Goal: Navigation & Orientation: Find specific page/section

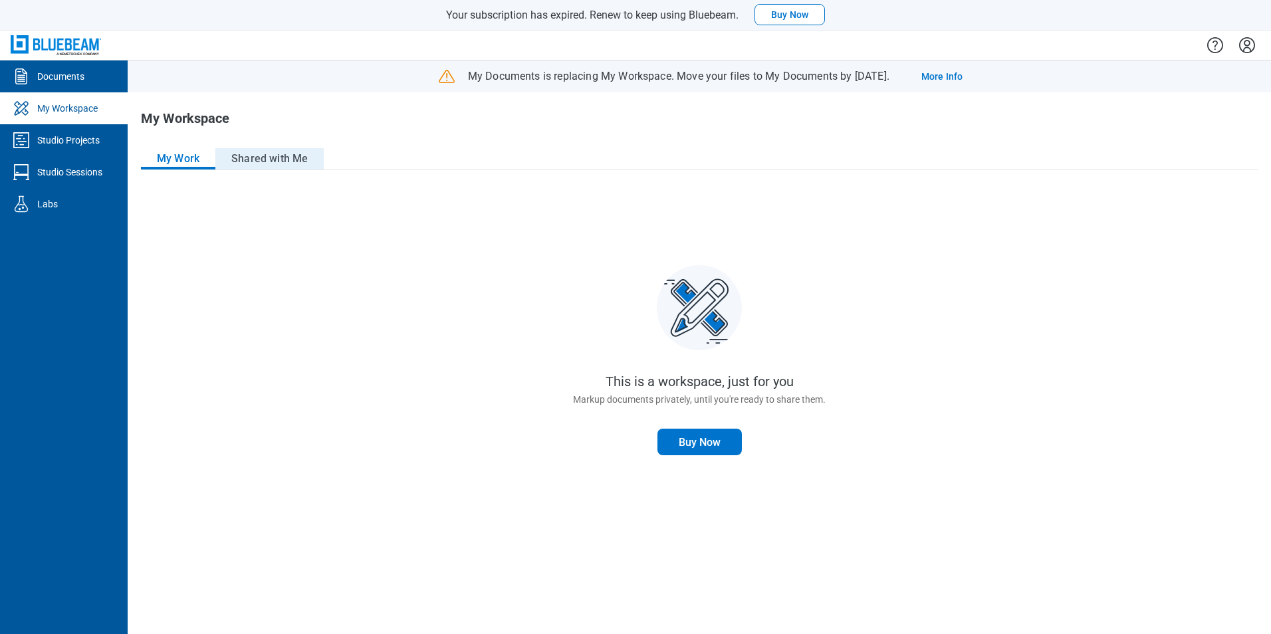
click at [257, 150] on button "Shared with Me" at bounding box center [269, 158] width 108 height 21
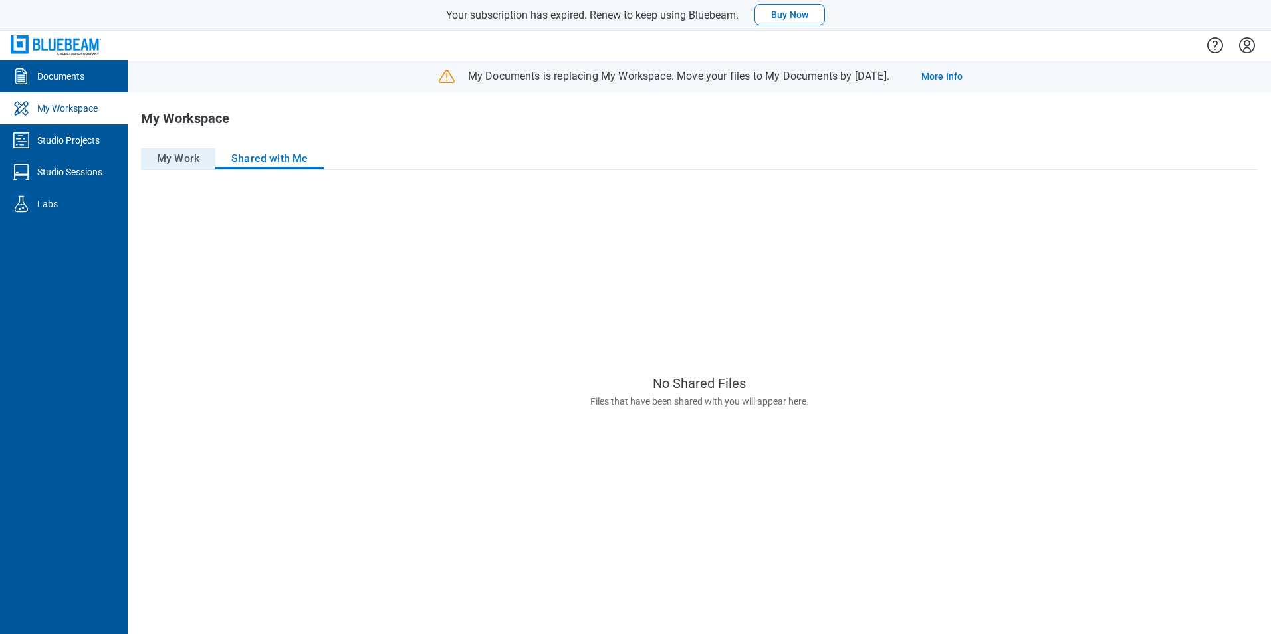
click at [183, 156] on button "My Work" at bounding box center [178, 158] width 74 height 21
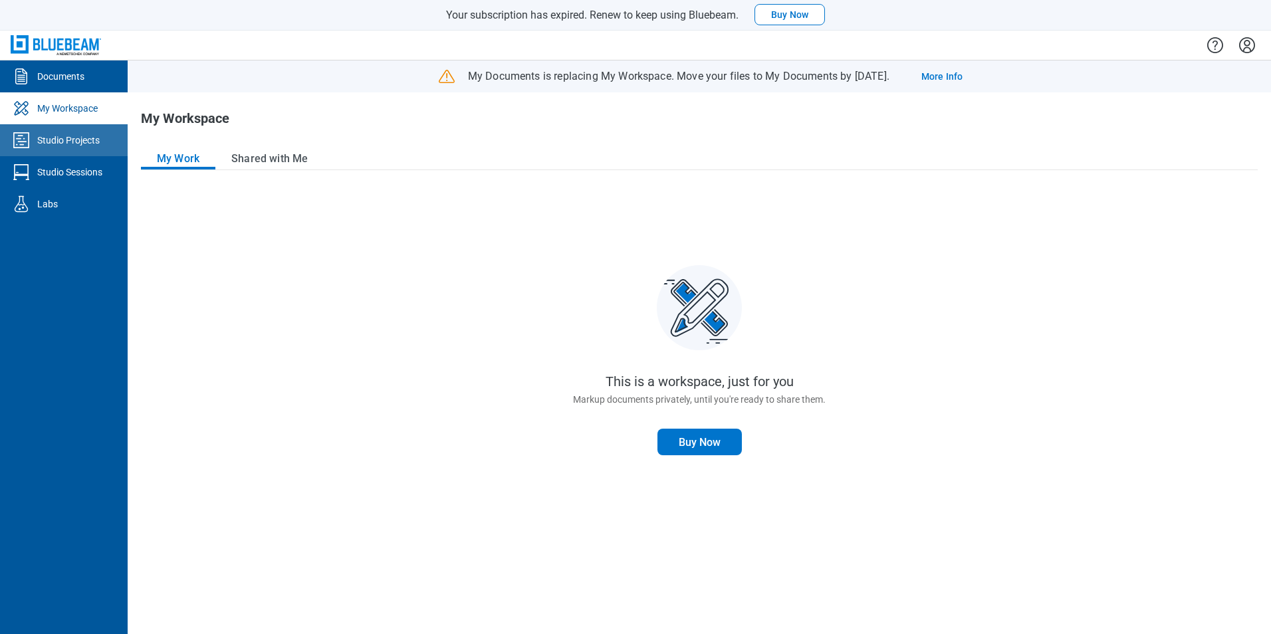
click at [73, 150] on link "Studio Projects" at bounding box center [64, 140] width 128 height 32
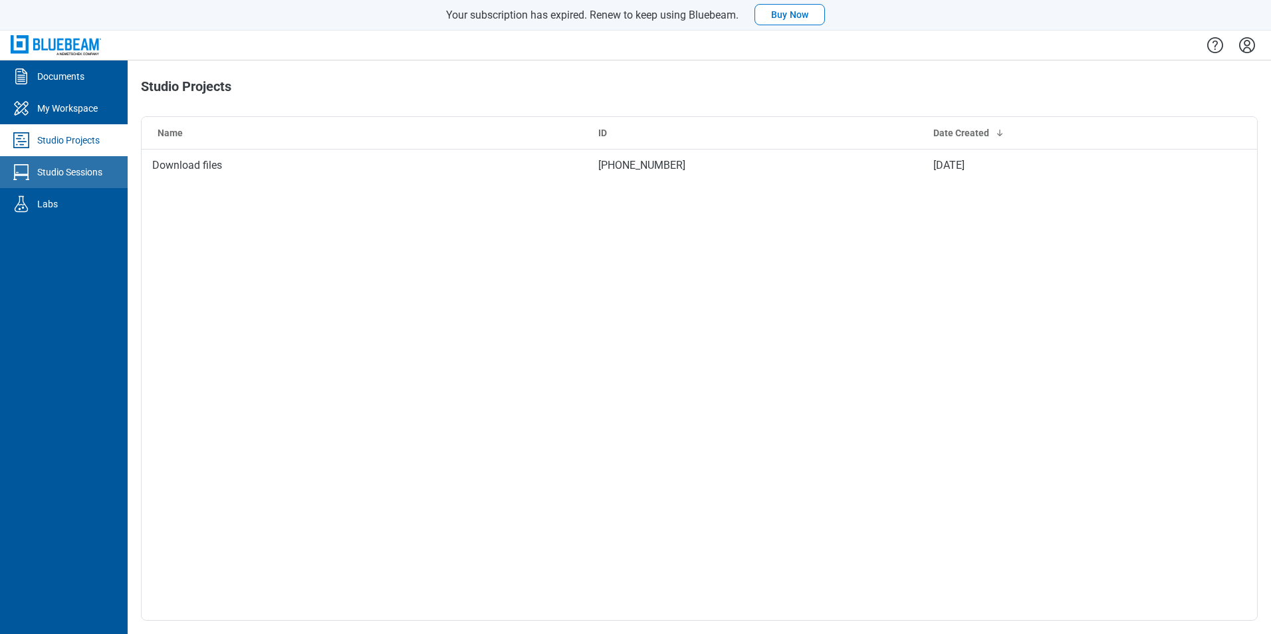
click at [84, 178] on div "Studio Sessions" at bounding box center [69, 172] width 65 height 13
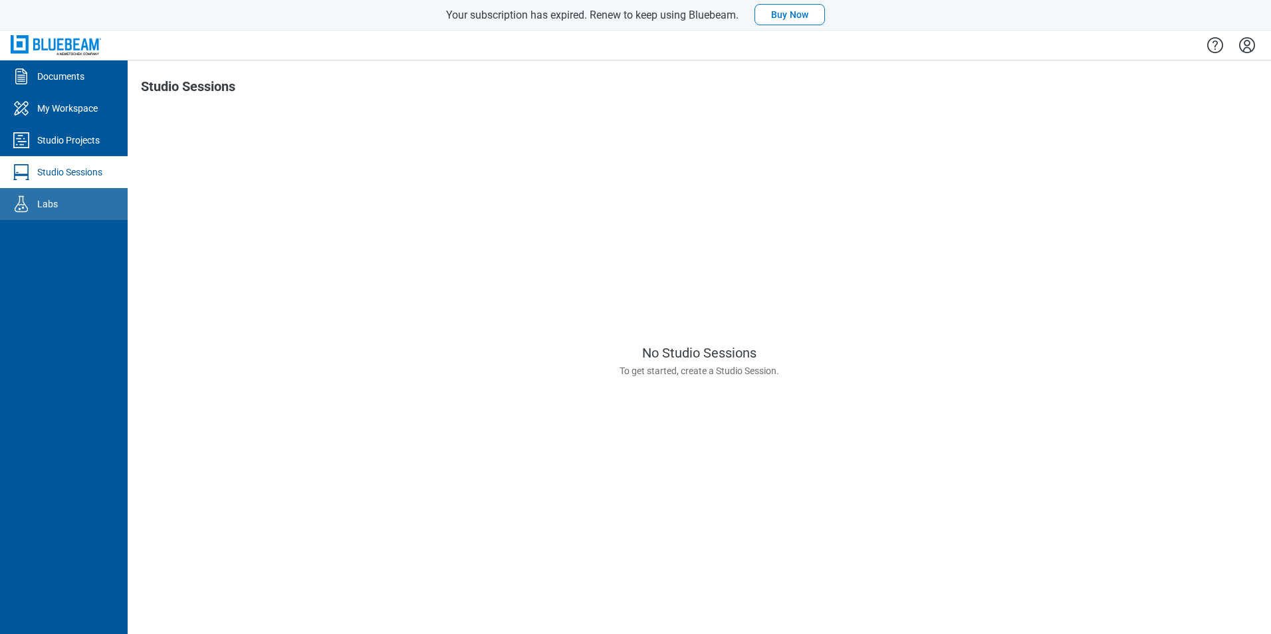
click at [70, 203] on link "Labs" at bounding box center [64, 204] width 128 height 32
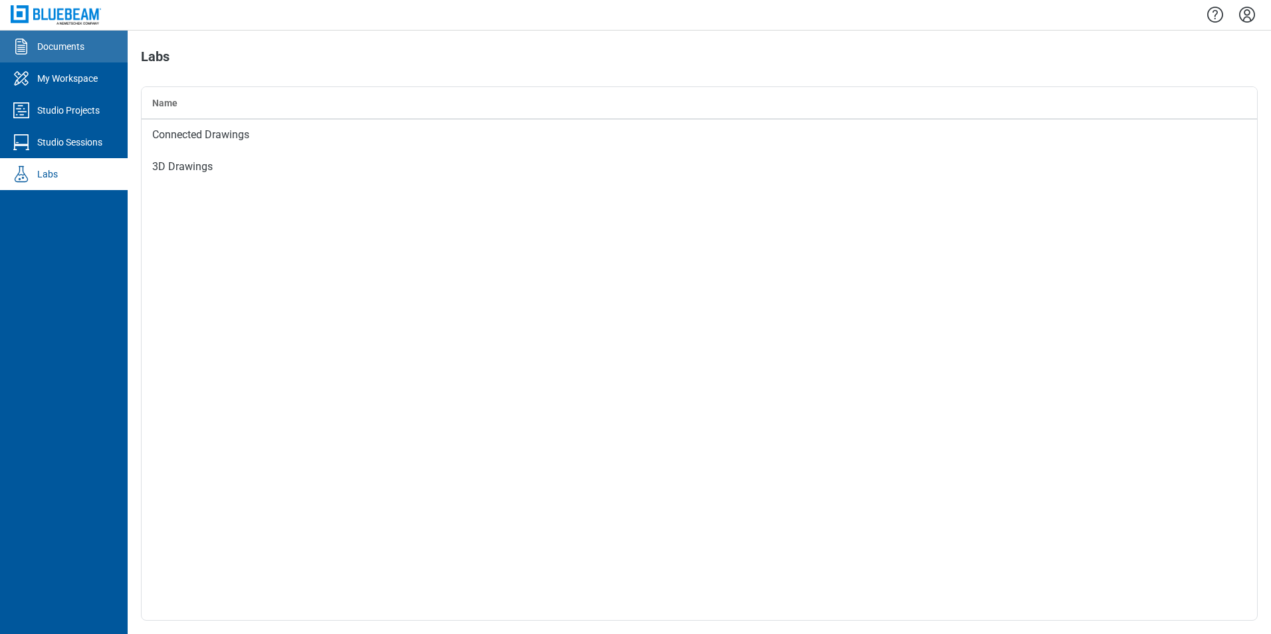
click at [90, 50] on link "Documents" at bounding box center [64, 47] width 128 height 32
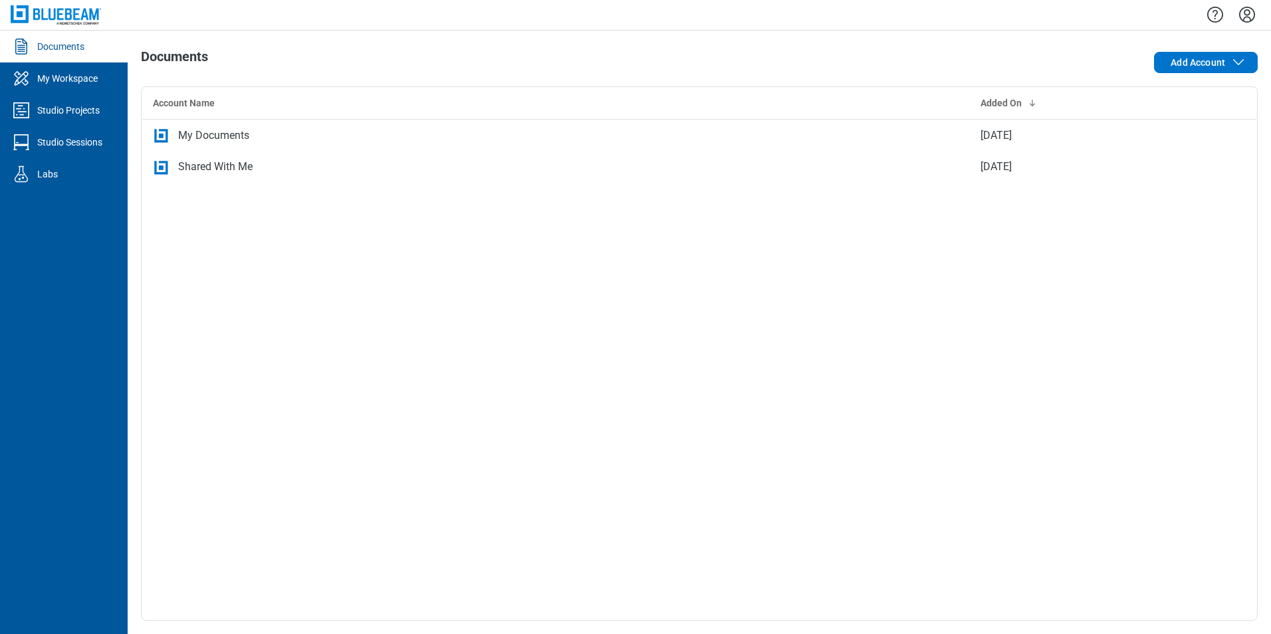
click at [706, 19] on icon "Settings" at bounding box center [1247, 14] width 21 height 21
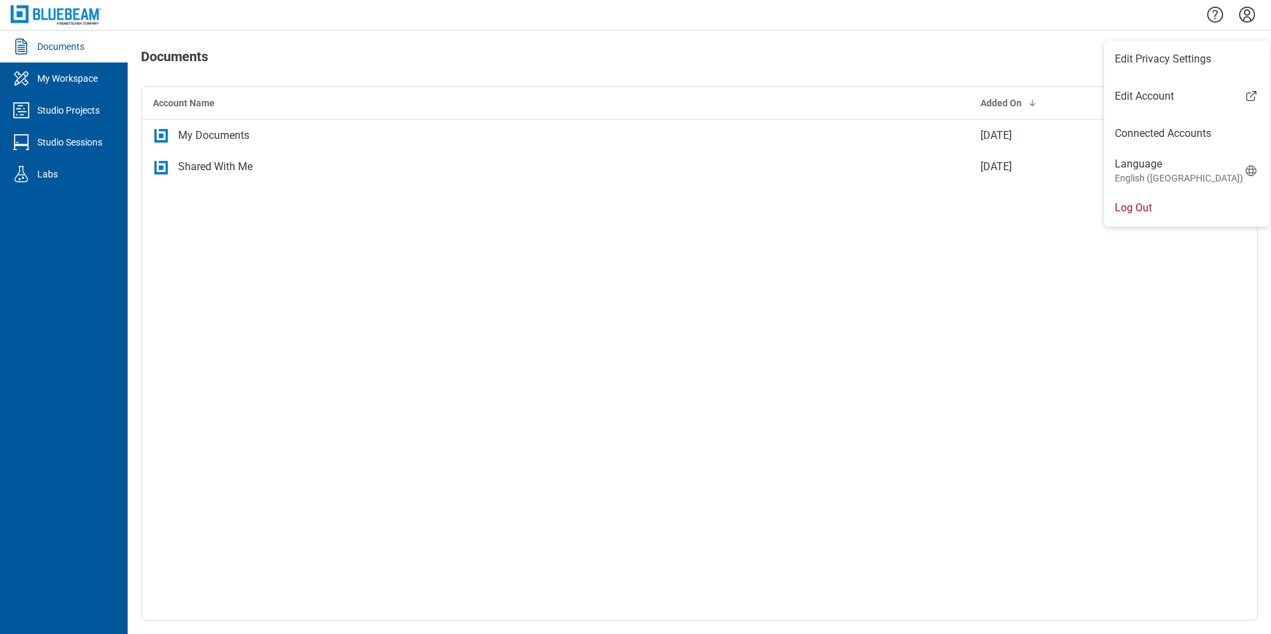
click at [706, 215] on li "Log Out" at bounding box center [1187, 207] width 166 height 37
